Goal: Task Accomplishment & Management: Use online tool/utility

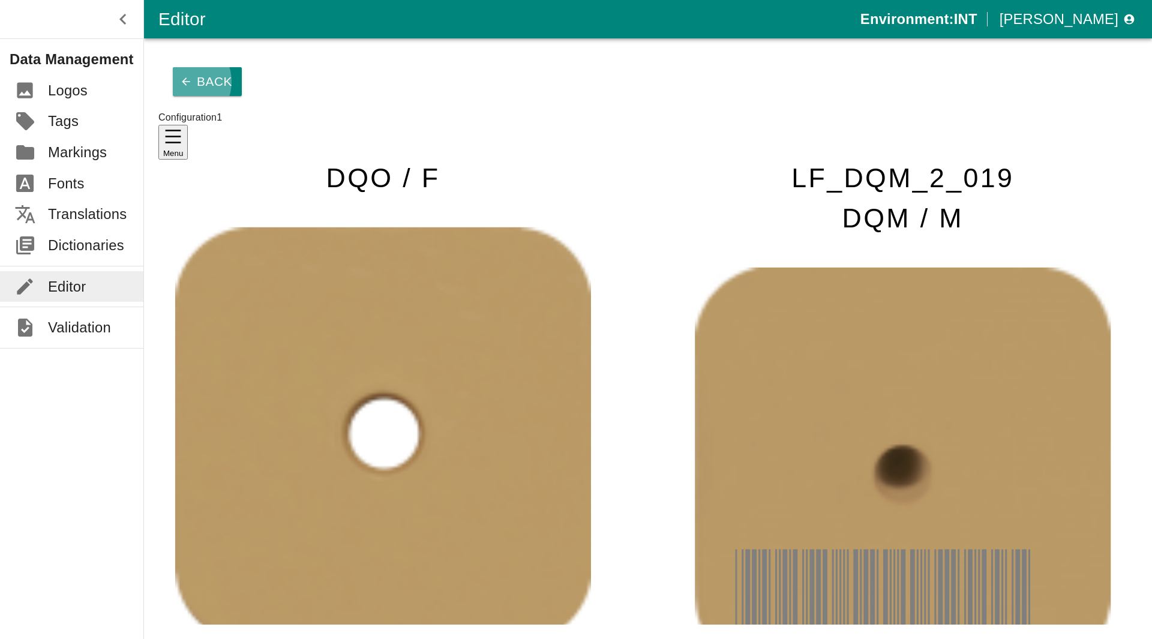
click at [180, 76] on icon "button" at bounding box center [186, 82] width 12 height 12
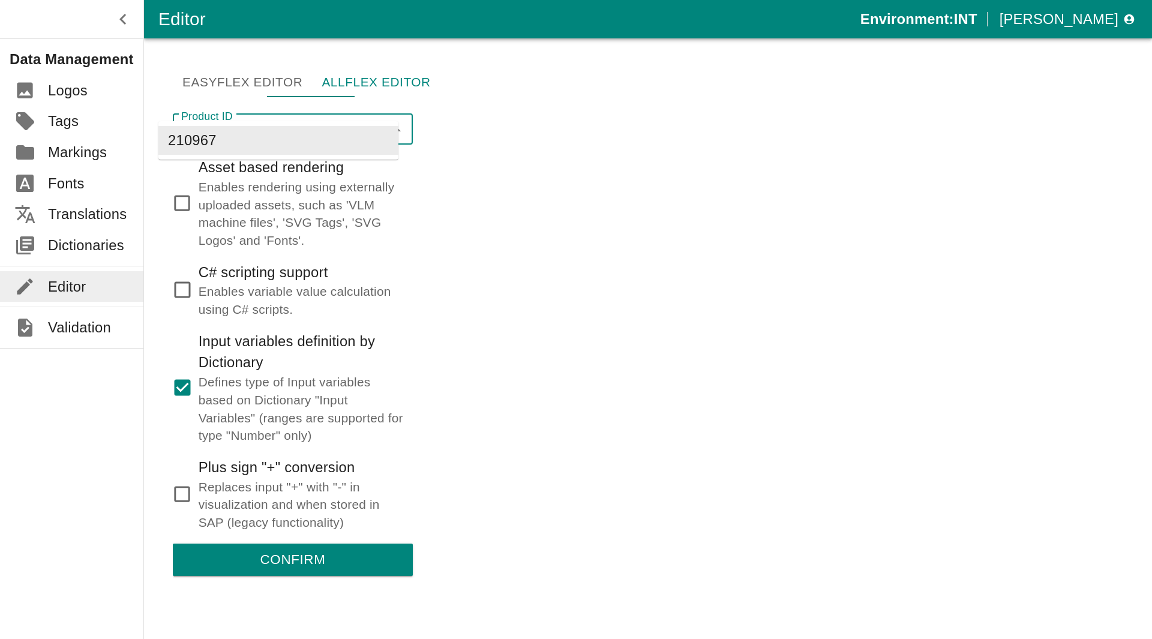
drag, startPoint x: 231, startPoint y: 110, endPoint x: 118, endPoint y: 108, distance: 113.5
click at [119, 108] on div "Editor Environment: INT [PERSON_NAME] Data Management Logos Tags Markings Fonts…" at bounding box center [576, 319] width 1152 height 639
paste input "301911"
type input "301911"
click at [304, 138] on li "301911" at bounding box center [278, 140] width 240 height 29
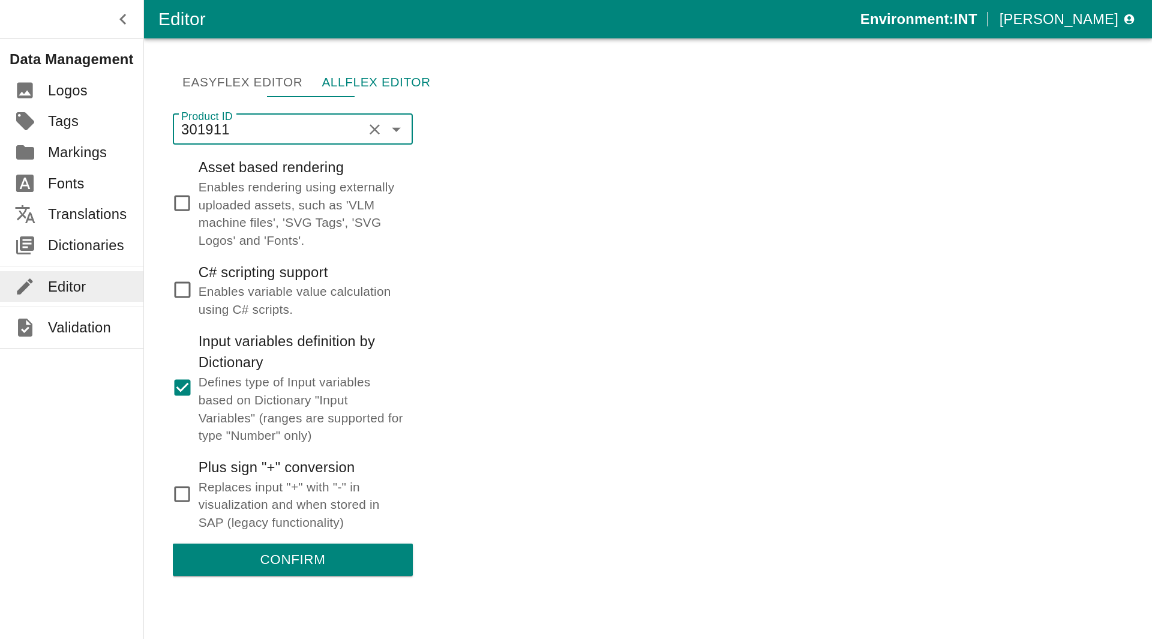
click at [276, 544] on button "Confirm" at bounding box center [293, 560] width 240 height 32
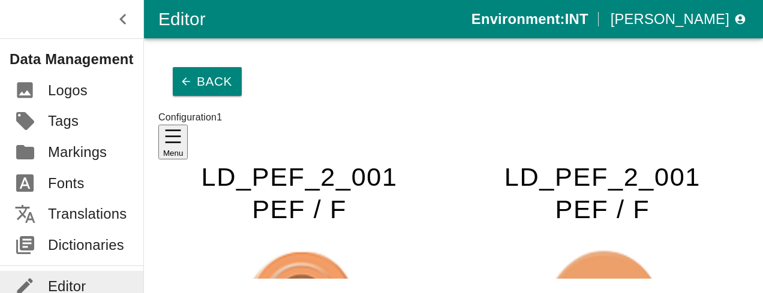
scroll to position [120, 0]
